Goal: Communication & Community: Answer question/provide support

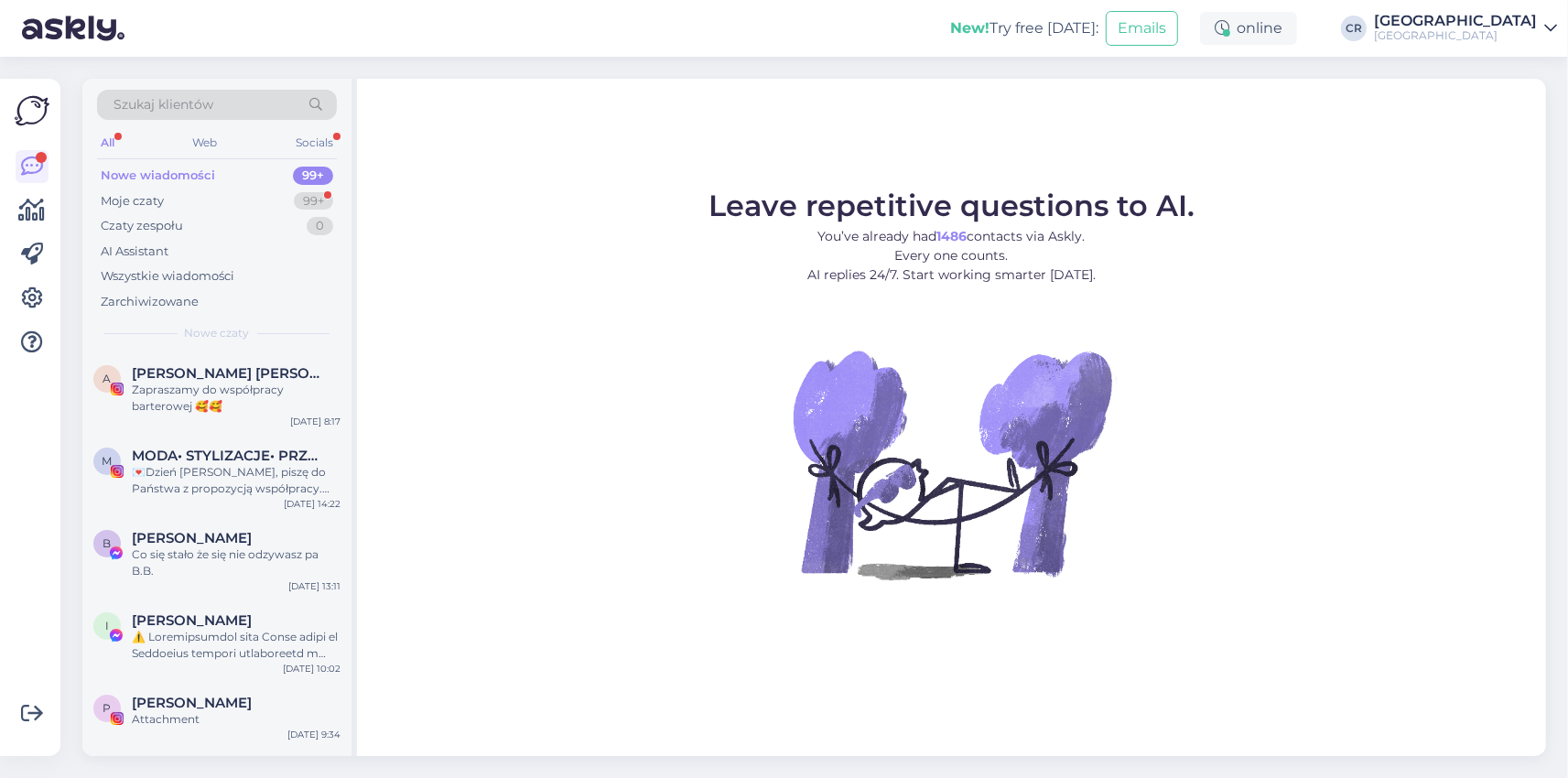
click at [181, 194] on div "Moje czaty 99+" at bounding box center [217, 201] width 240 height 26
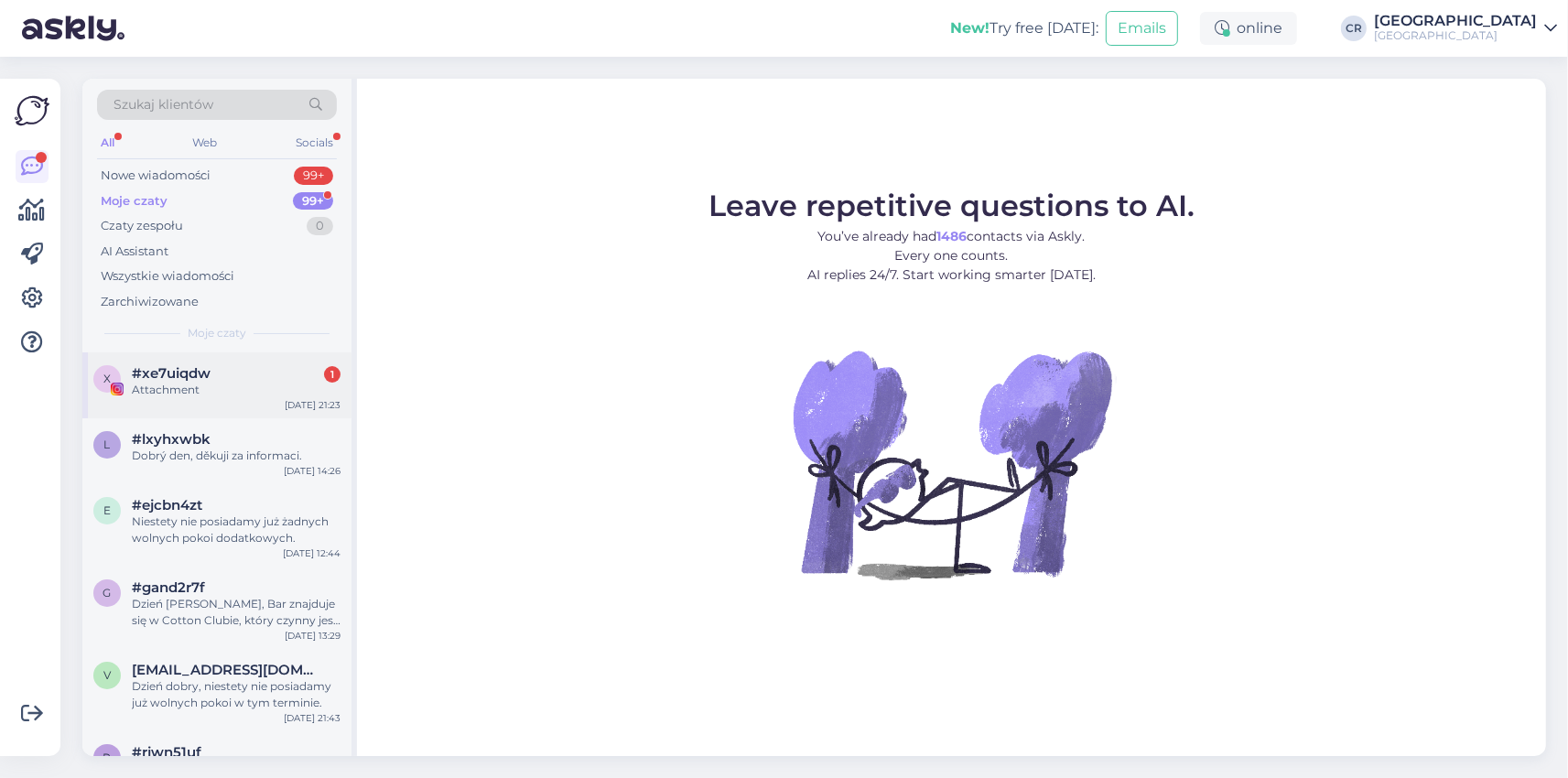
click at [260, 369] on div "#xe7uiqdw 1" at bounding box center [236, 373] width 209 height 16
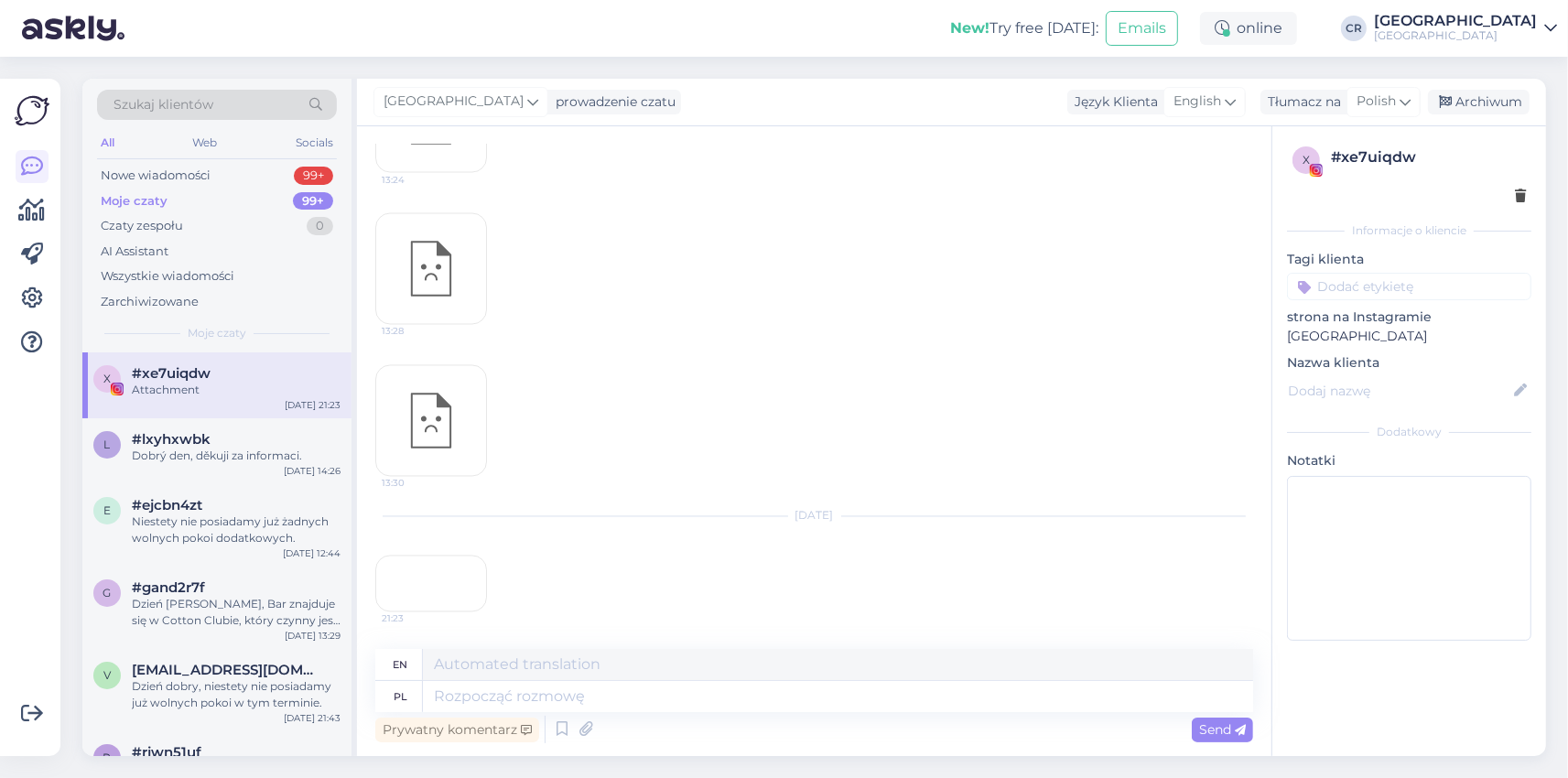
scroll to position [9441, 0]
click at [421, 555] on div "21:23" at bounding box center [431, 583] width 111 height 57
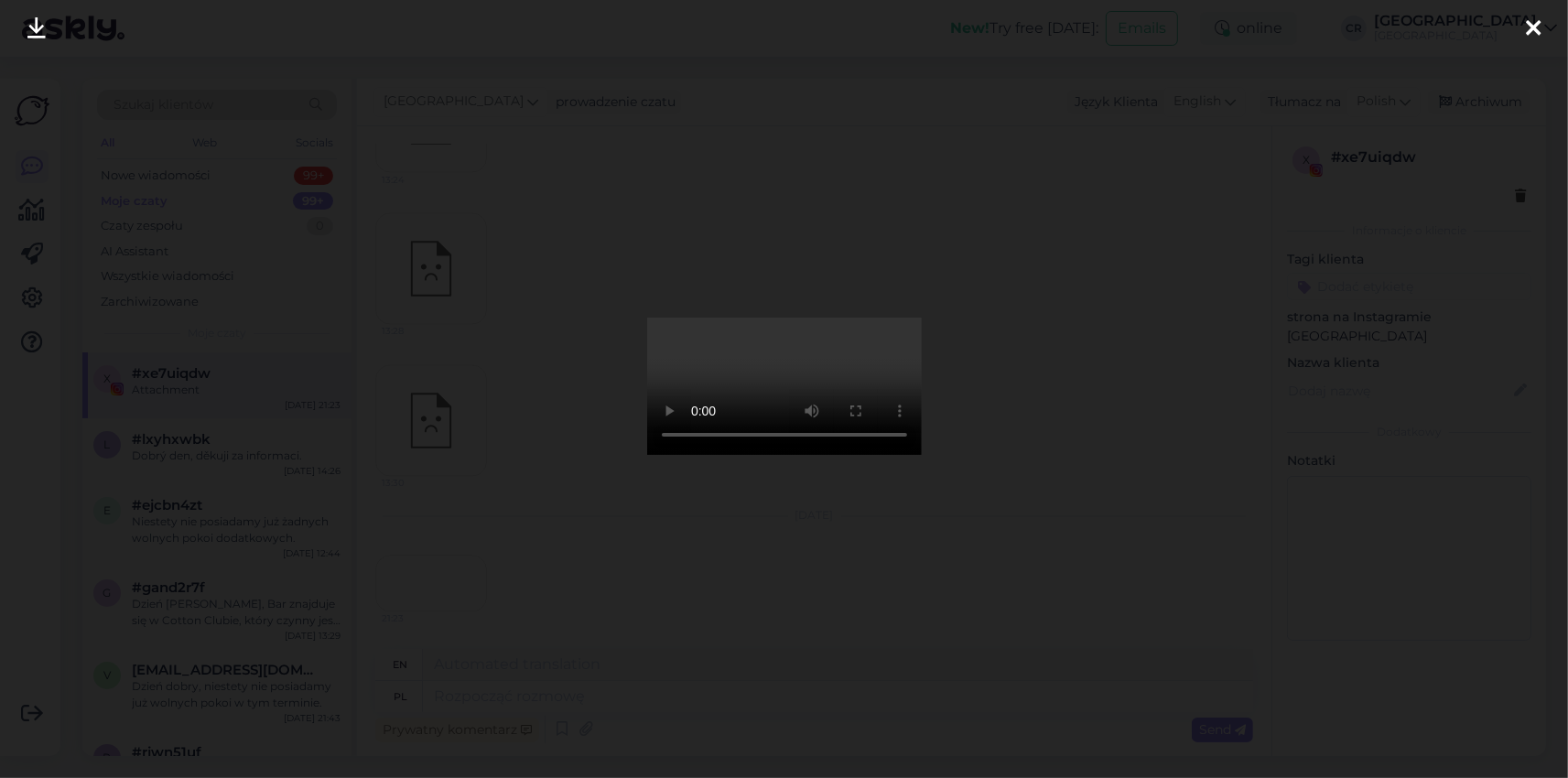
click at [1056, 313] on div at bounding box center [784, 389] width 1568 height 778
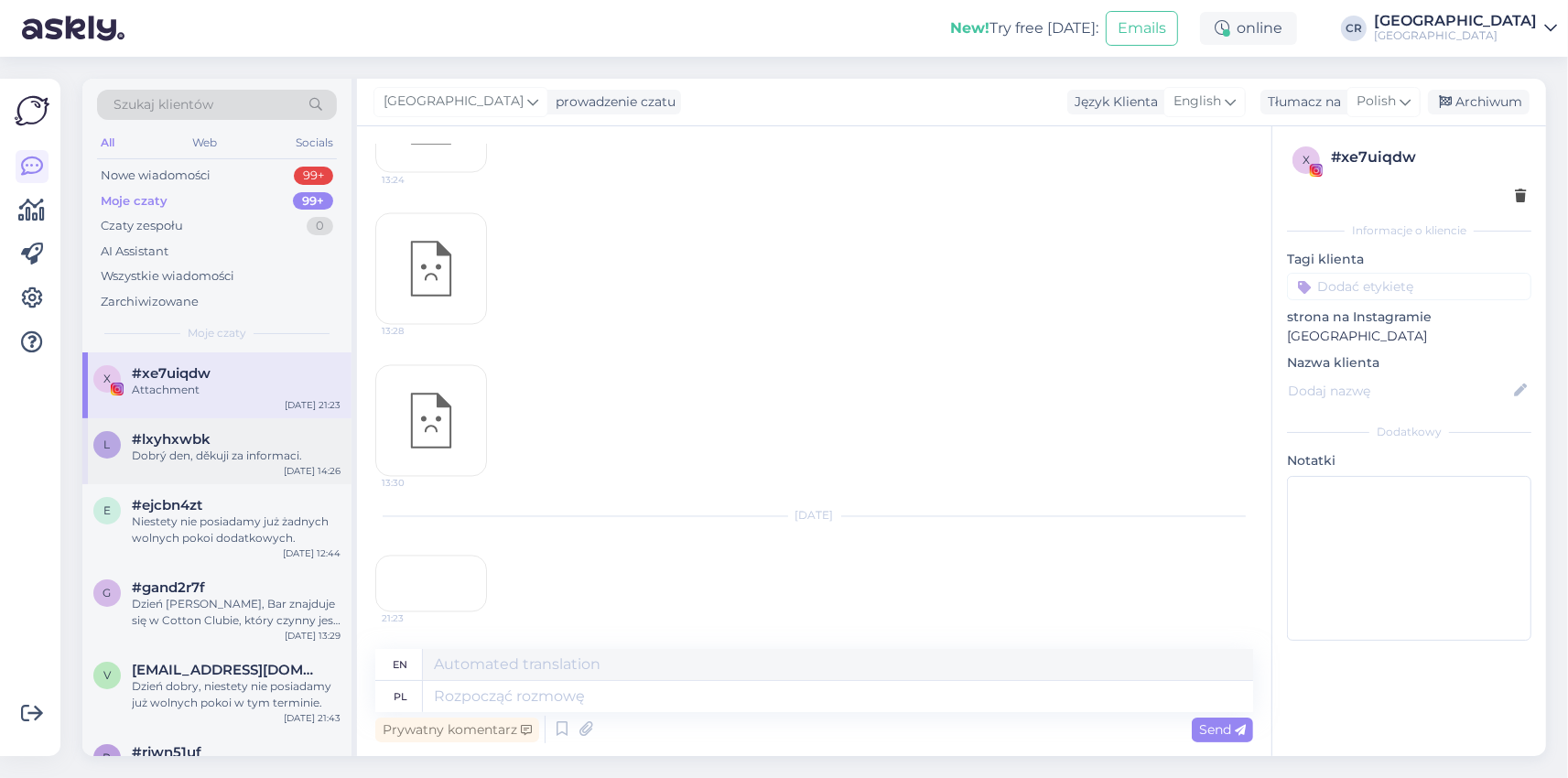
click at [197, 444] on span "#lxyhxwbk" at bounding box center [171, 439] width 79 height 16
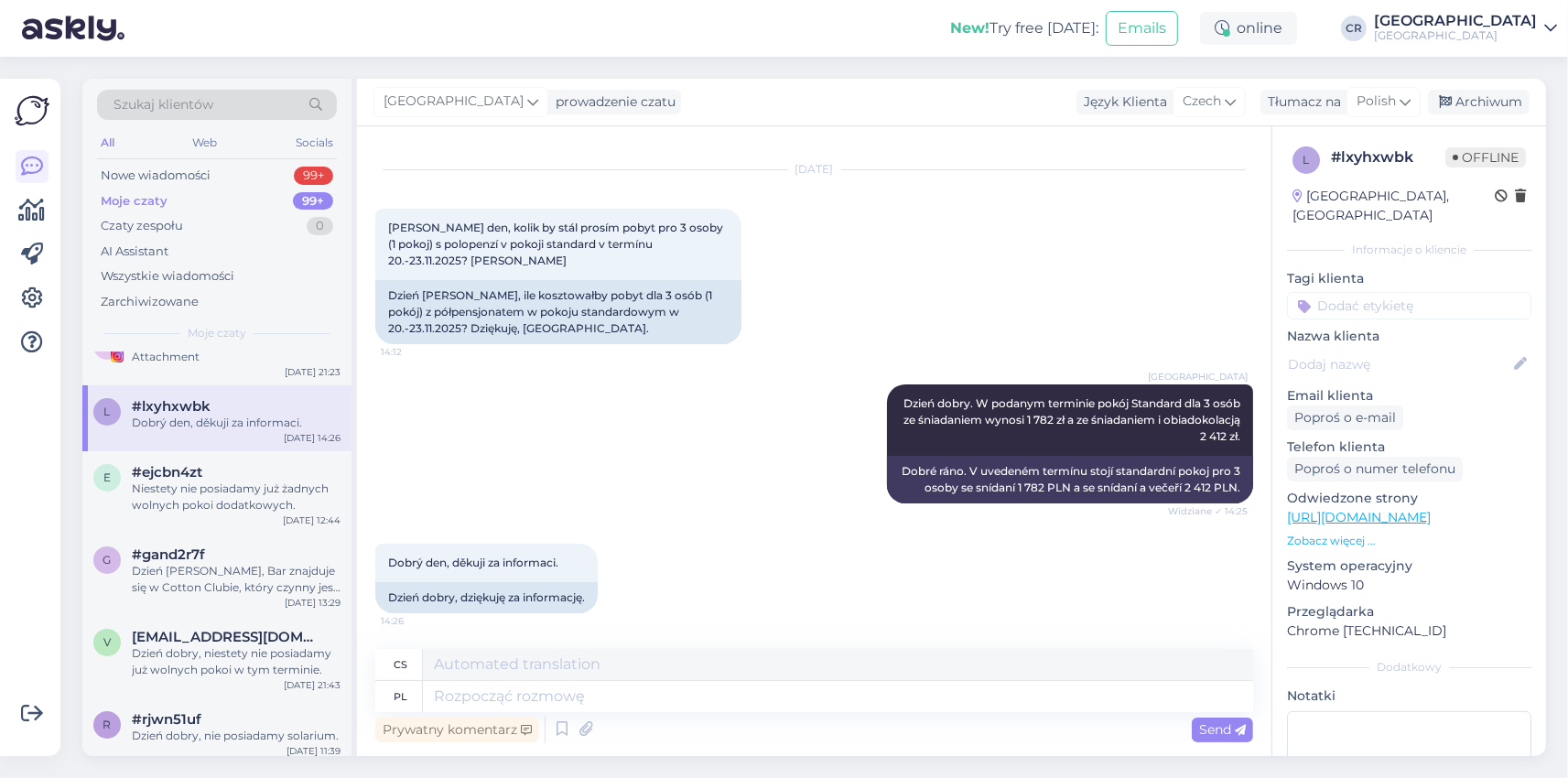
scroll to position [0, 0]
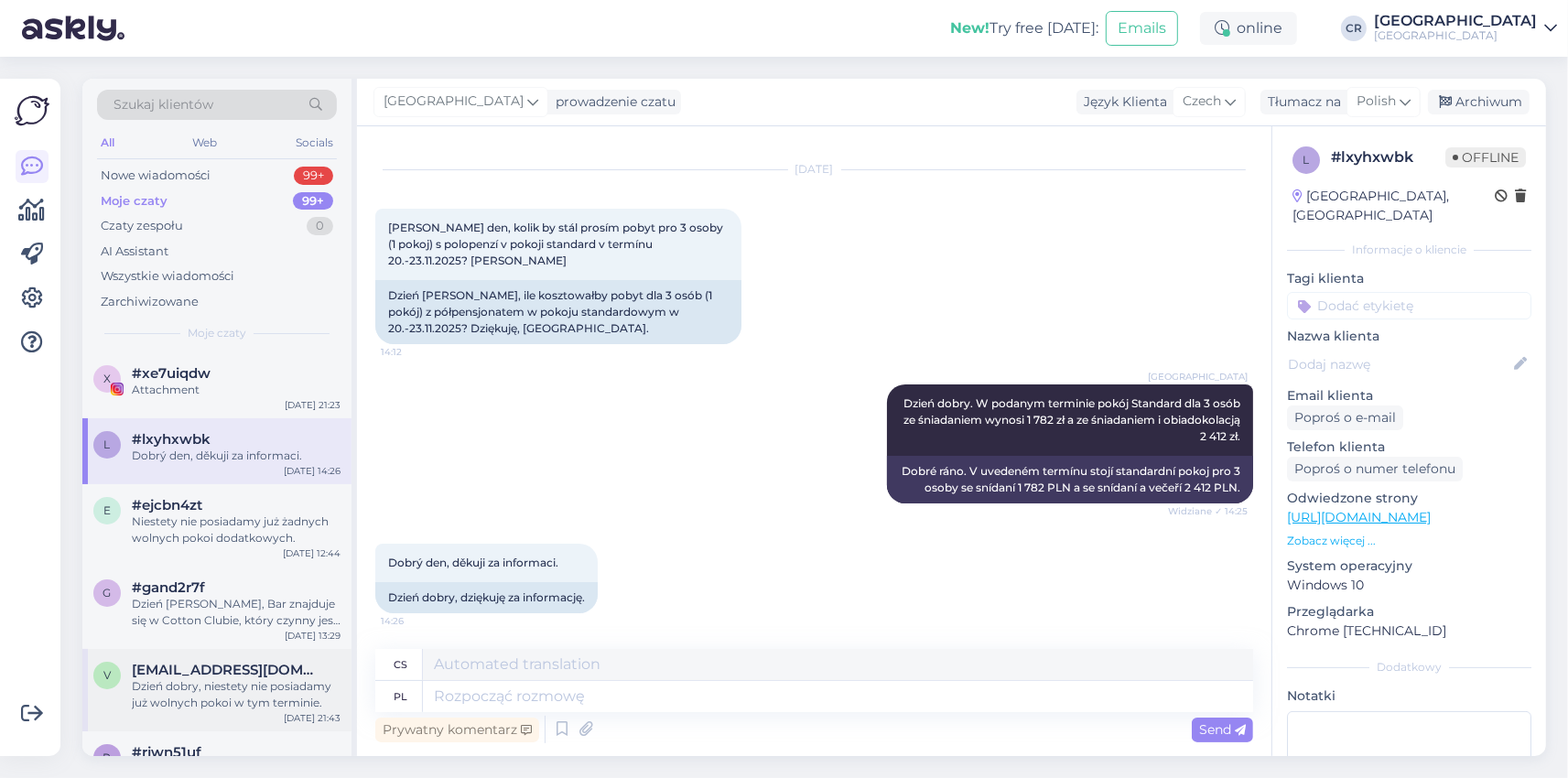
click at [277, 676] on div "[EMAIL_ADDRESS][DOMAIN_NAME]" at bounding box center [236, 670] width 209 height 16
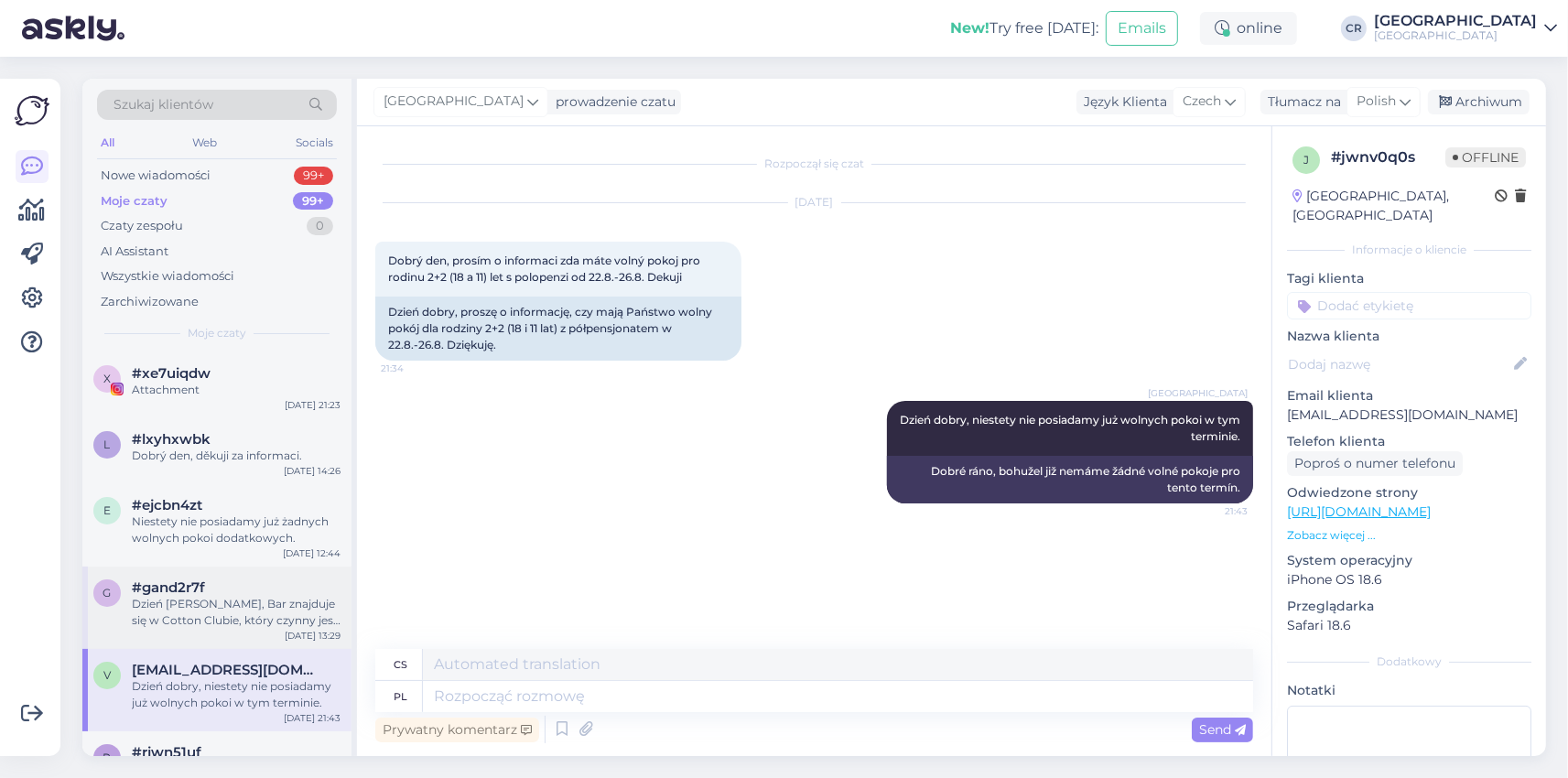
click at [268, 616] on div "Dzień [PERSON_NAME], Bar znajduje się w Cotton Clubie, który czynny jest we wto…" at bounding box center [236, 612] width 209 height 33
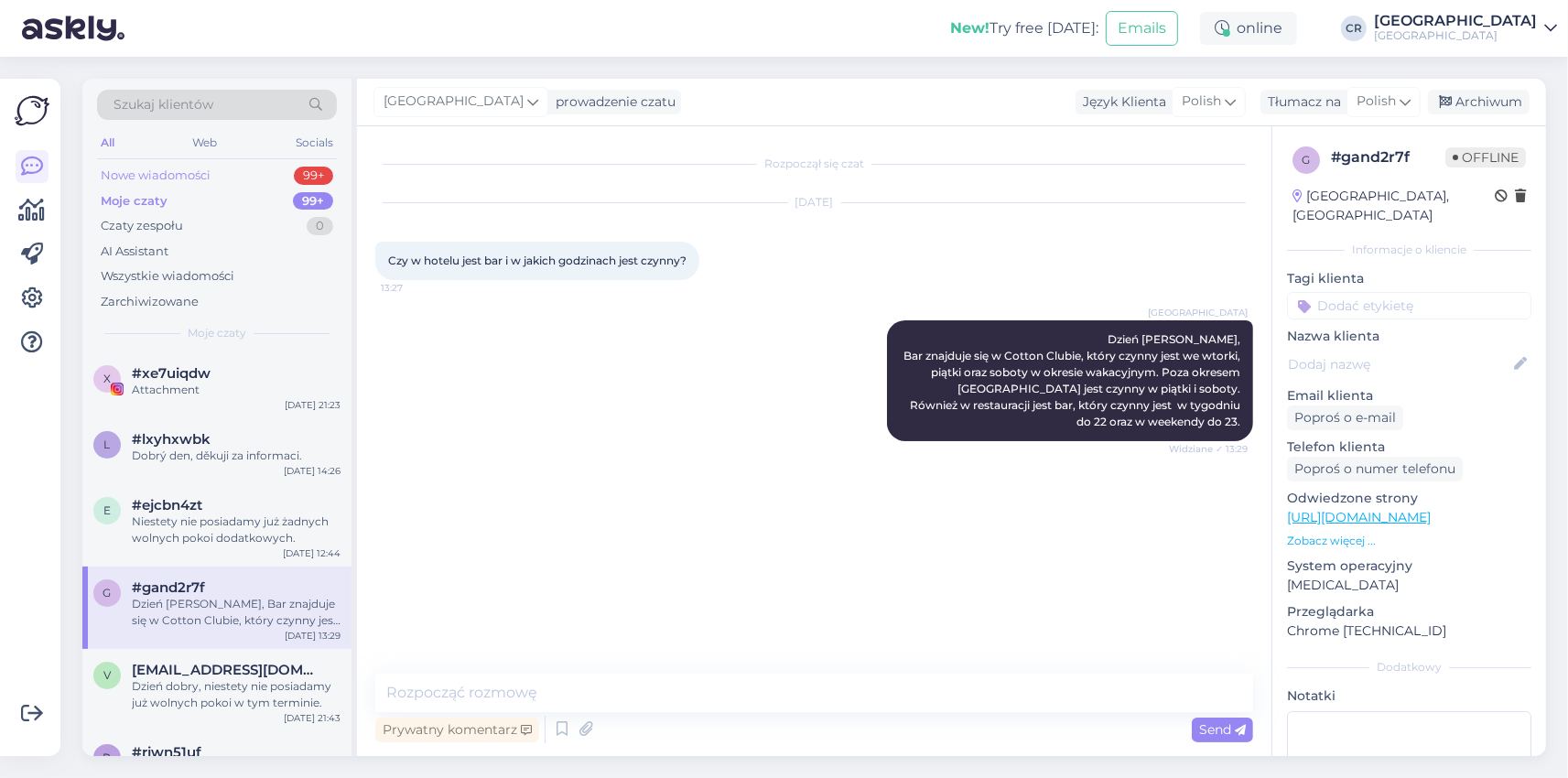
click at [165, 179] on div "Nowe wiadomości" at bounding box center [155, 176] width 110 height 18
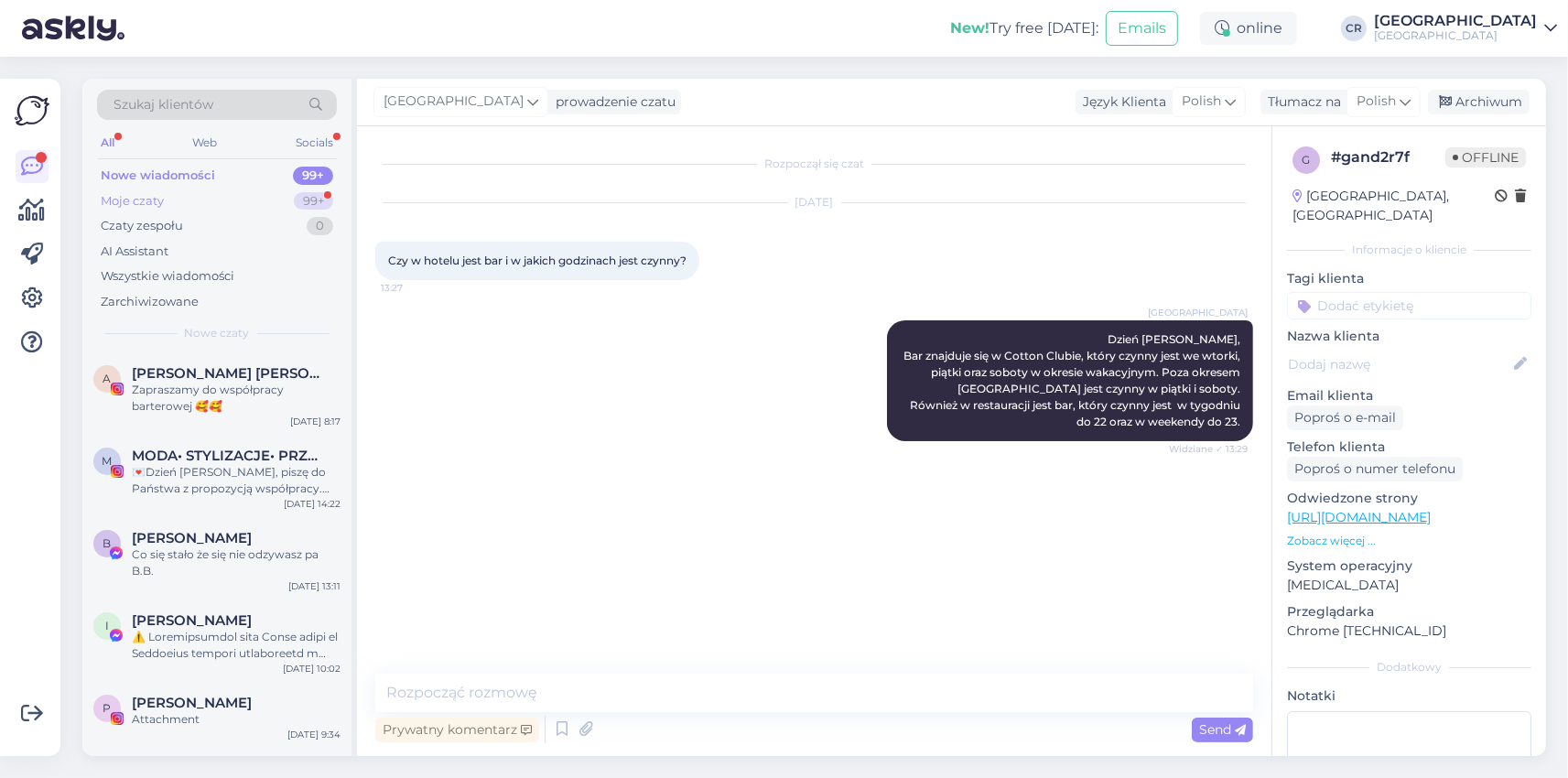
click at [241, 202] on div "Moje czaty 99+" at bounding box center [217, 201] width 240 height 26
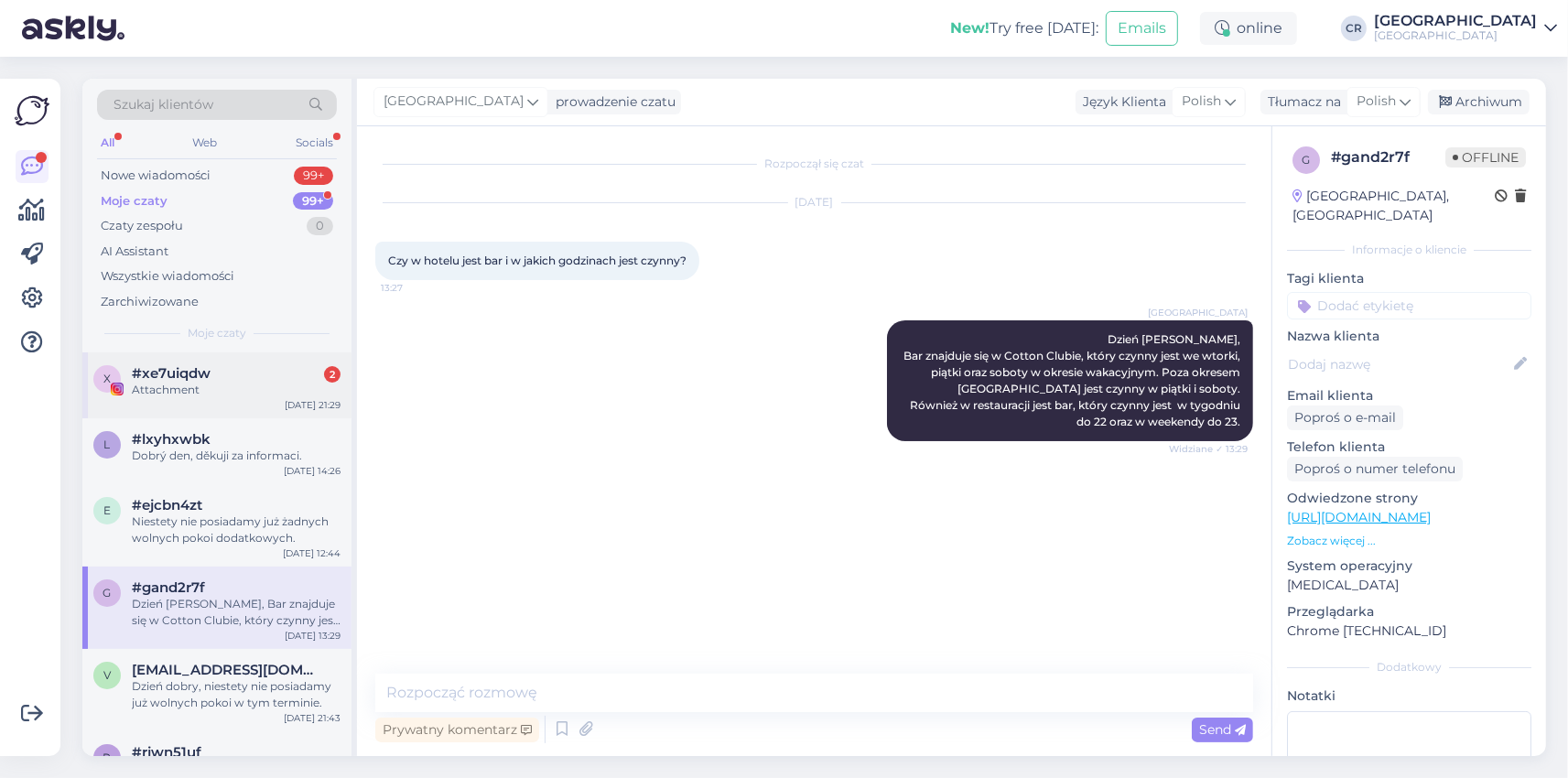
click at [200, 399] on div "x #xe7uiqdw 2 Attachment [DATE] 21:29" at bounding box center [217, 385] width 269 height 66
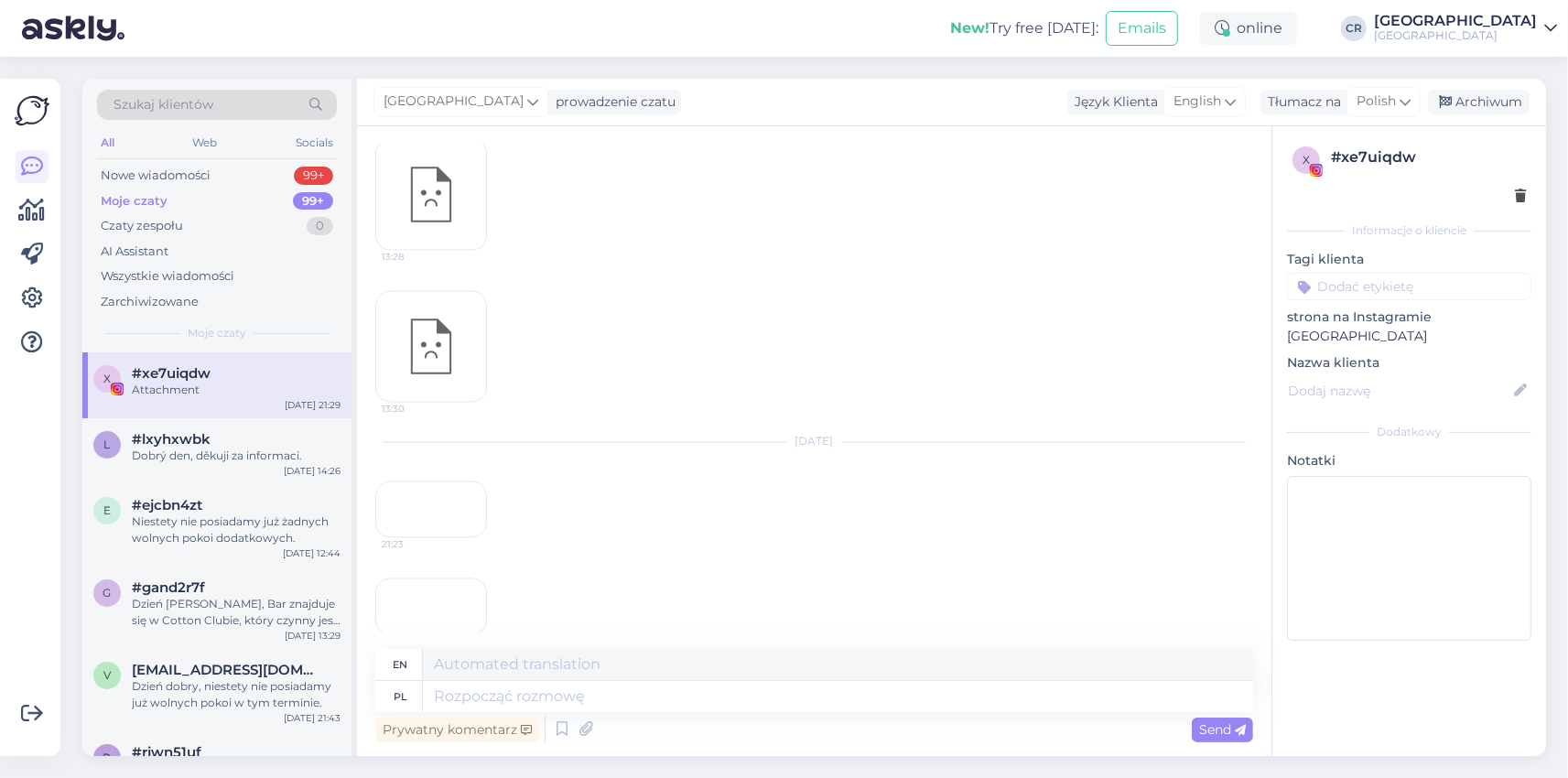
scroll to position [9388, 0]
